Goal: Information Seeking & Learning: Learn about a topic

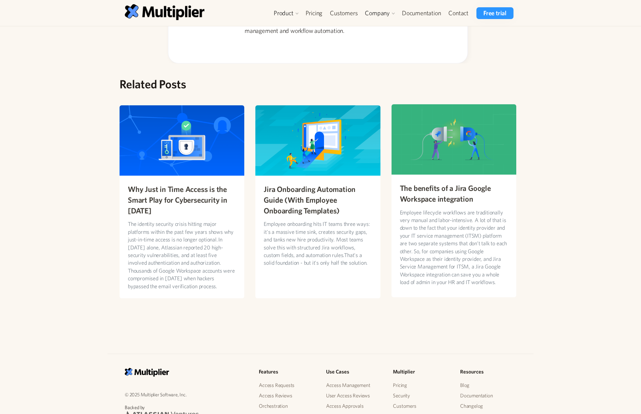
scroll to position [1394, 0]
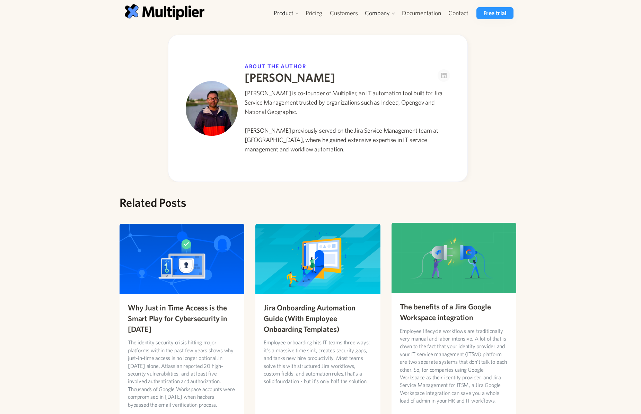
click at [453, 346] on p "Employee lifecycle workflows are traditionally very manual and labor-intensive.…" at bounding box center [454, 366] width 108 height 78
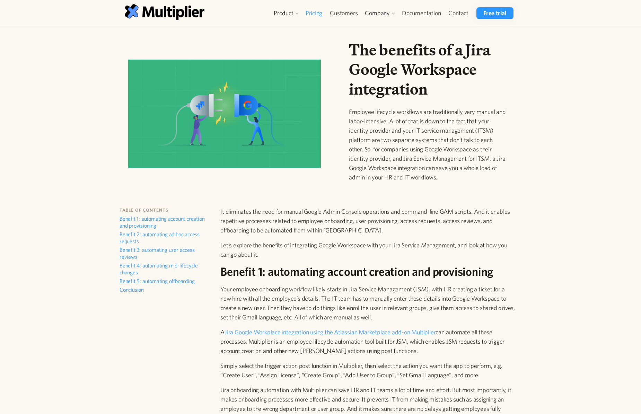
click at [313, 11] on link "Pricing" at bounding box center [314, 13] width 25 height 12
